Goal: Task Accomplishment & Management: Complete application form

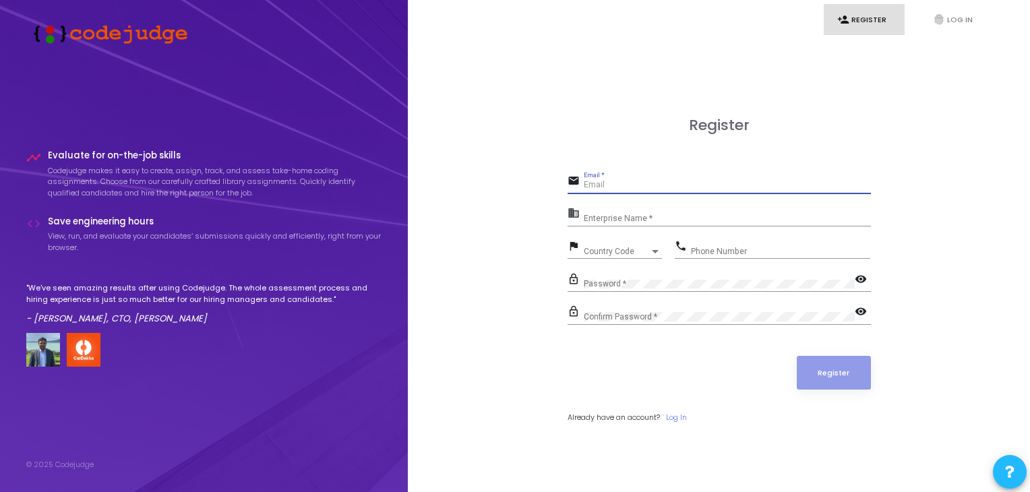
click at [584, 189] on input "Email *" at bounding box center [727, 185] width 287 height 9
type input "[EMAIL_ADDRESS][DOMAIN_NAME]"
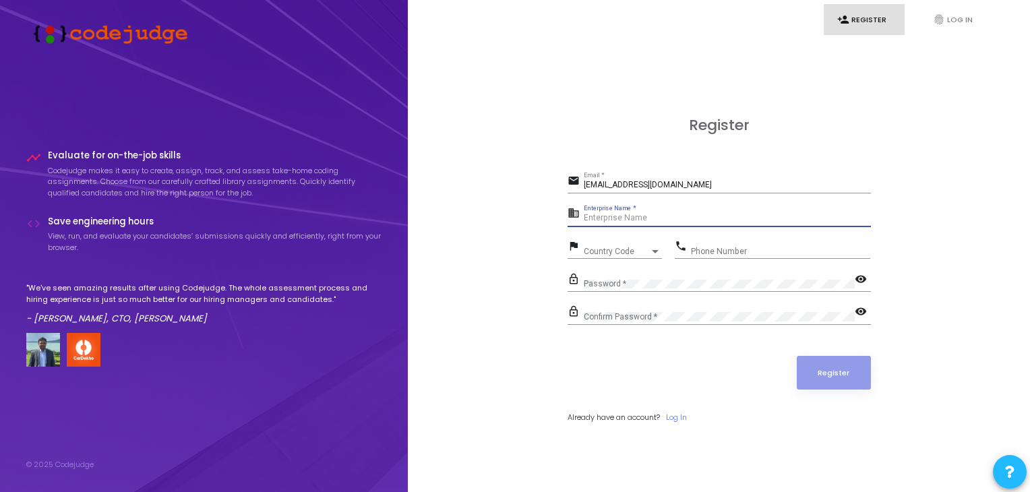
click at [641, 218] on input "Enterprise Name *" at bounding box center [727, 218] width 287 height 9
click at [602, 215] on input "Enterprise Name *" at bounding box center [727, 218] width 287 height 9
paste input "Payoneer"
type input "Payoneer"
click at [620, 253] on span "Country Code" at bounding box center [608, 251] width 48 height 9
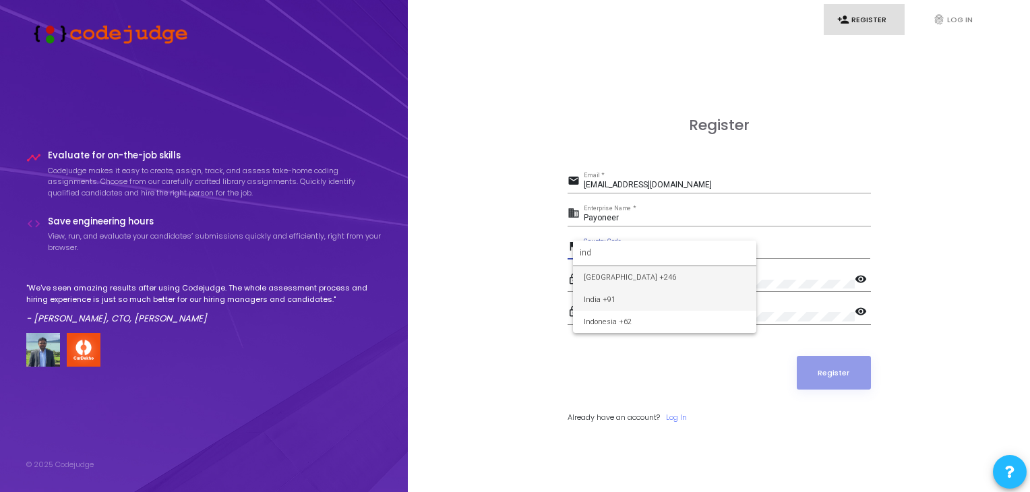
type input "ind"
click at [617, 296] on span "India +91" at bounding box center [665, 299] width 162 height 22
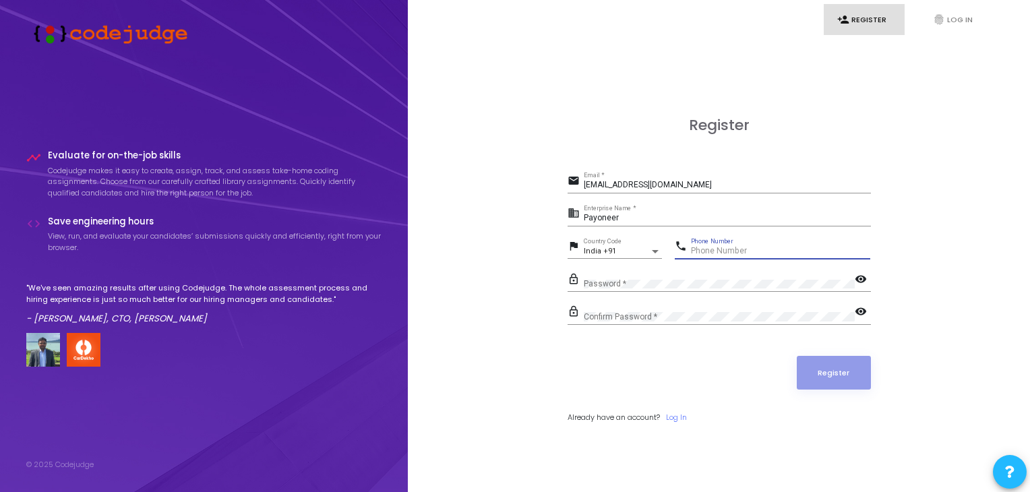
click at [720, 247] on input "Phone Number" at bounding box center [780, 251] width 179 height 9
type input "6200402982"
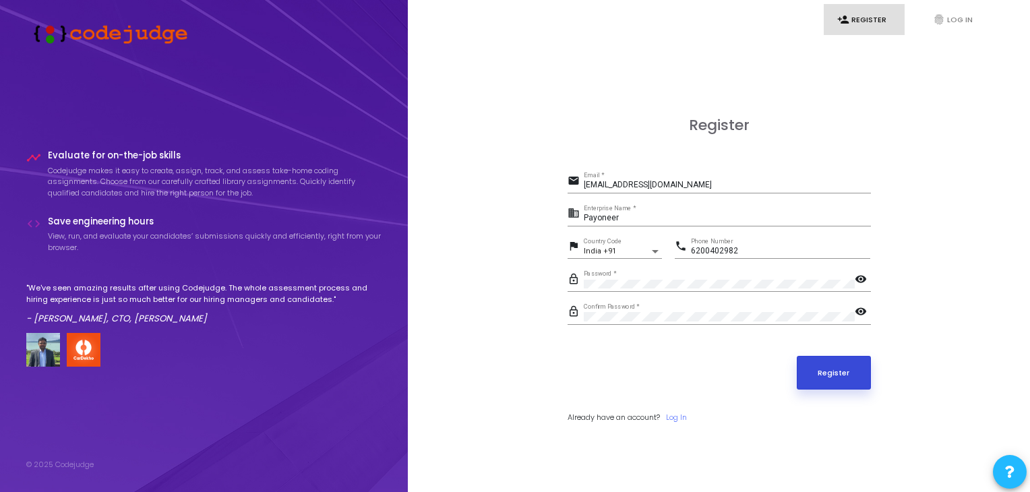
click at [822, 367] on button "Register" at bounding box center [834, 373] width 74 height 34
click at [964, 28] on link "fingerprint Log In" at bounding box center [959, 20] width 81 height 32
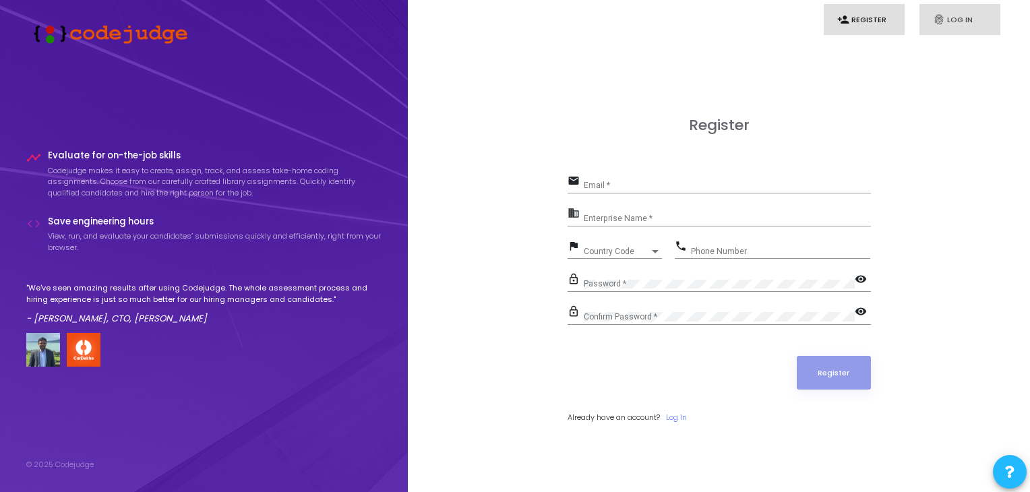
click at [960, 7] on link "fingerprint Log In" at bounding box center [959, 20] width 81 height 32
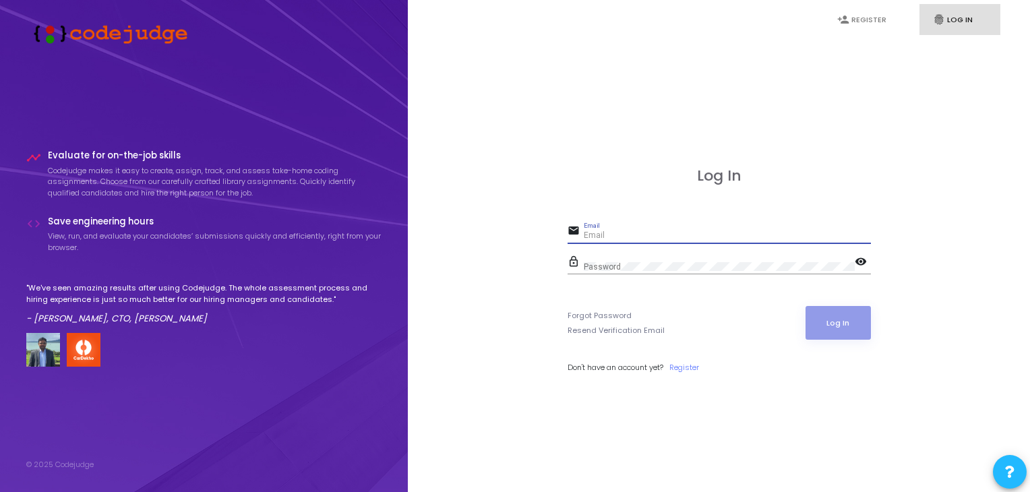
click at [613, 237] on input "Email" at bounding box center [727, 235] width 287 height 9
type input "[EMAIL_ADDRESS][DOMAIN_NAME]"
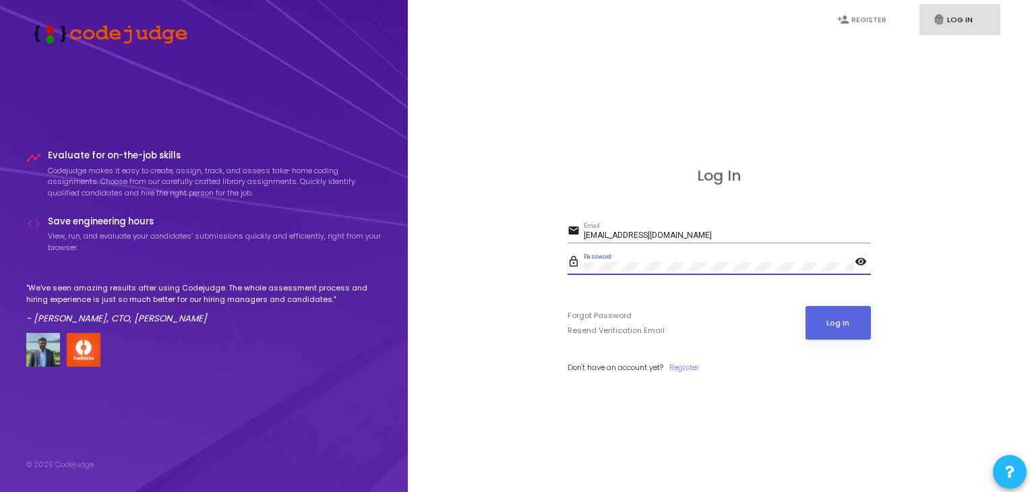
click at [805, 306] on button "Log In" at bounding box center [837, 323] width 65 height 34
click at [865, 13] on link "person_add Register" at bounding box center [864, 20] width 81 height 32
